Goal: Information Seeking & Learning: Learn about a topic

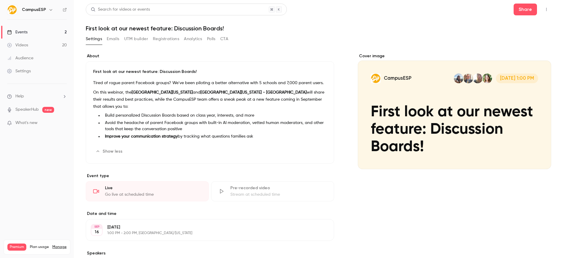
scroll to position [9, 0]
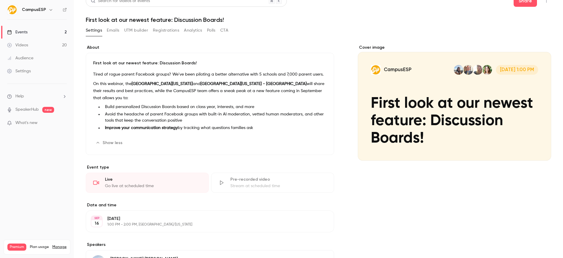
click at [131, 33] on button "UTM builder" at bounding box center [136, 30] width 24 height 9
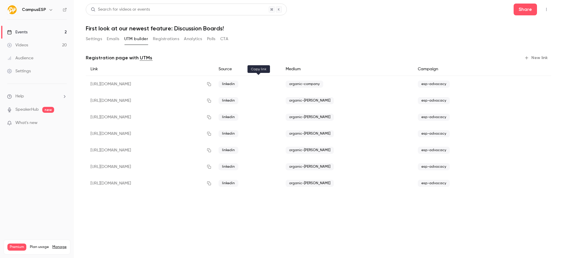
click at [211, 85] on icon "button" at bounding box center [209, 84] width 5 height 4
click at [214, 85] on button "button" at bounding box center [208, 84] width 9 height 9
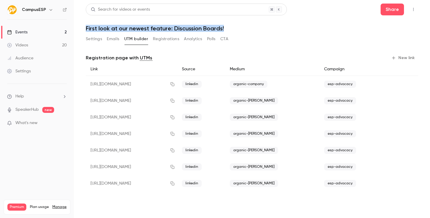
drag, startPoint x: 83, startPoint y: 28, endPoint x: 234, endPoint y: 30, distance: 151.4
click at [234, 30] on main "Search for videos or events Share First look at our newest feature: Discussion …" at bounding box center [252, 109] width 356 height 218
copy h1 "First look at our newest feature: Discussion Boards!"
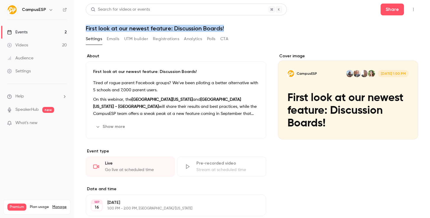
click at [42, 30] on link "Events 2" at bounding box center [37, 32] width 74 height 13
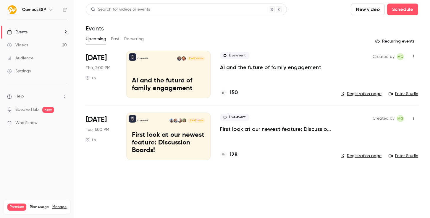
click at [333, 64] on li "[DATE] Thu, 2:00 PM 1 h CampusESP [DATE] 2:00 PM AI and the future of family en…" at bounding box center [252, 78] width 332 height 54
drag, startPoint x: 331, startPoint y: 67, endPoint x: 216, endPoint y: 67, distance: 115.0
click at [216, 67] on li "[DATE] Thu, 2:00 PM 1 h CampusESP [DATE] 2:00 PM AI and the future of family en…" at bounding box center [252, 78] width 332 height 54
copy p "AI and the future of family engagement"
